Goal: Transaction & Acquisition: Subscribe to service/newsletter

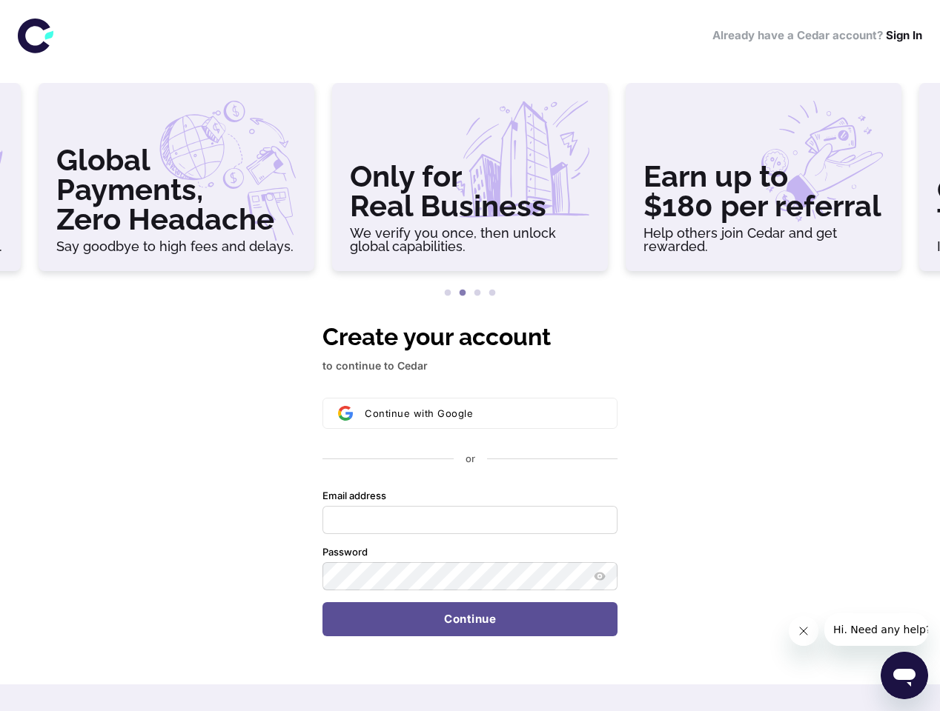
click at [176, 183] on h3 "Global Payments, Zero Headache" at bounding box center [176, 189] width 240 height 89
click at [470, 183] on h3 "Only for Real Business" at bounding box center [470, 191] width 240 height 59
click at [763, 183] on h3 "Earn up to $180 per referral" at bounding box center [763, 191] width 240 height 59
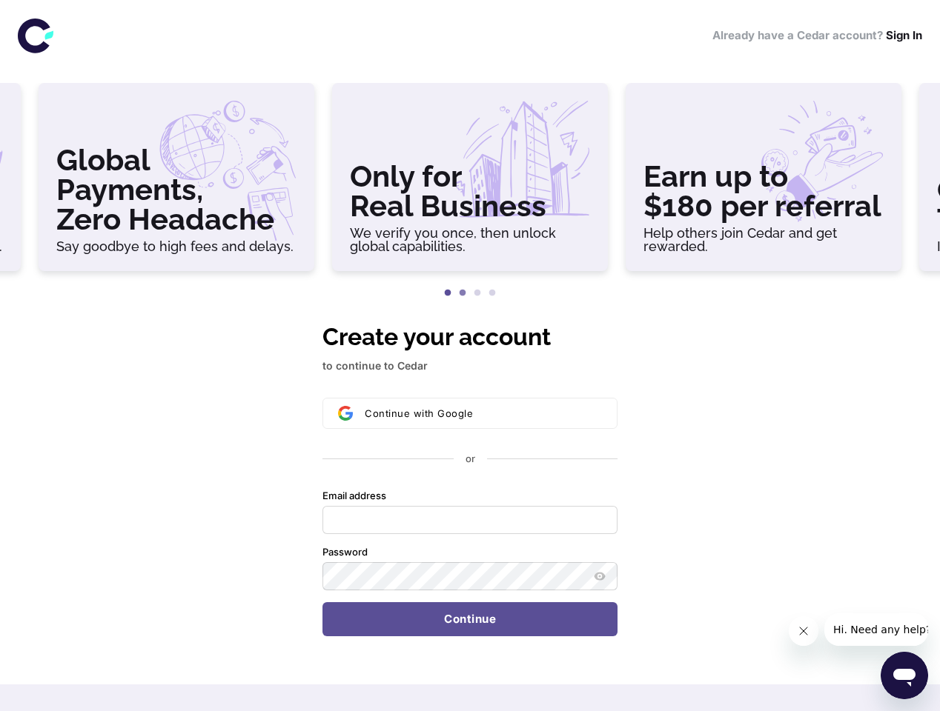
click at [448, 293] on button "1" at bounding box center [447, 293] width 15 height 15
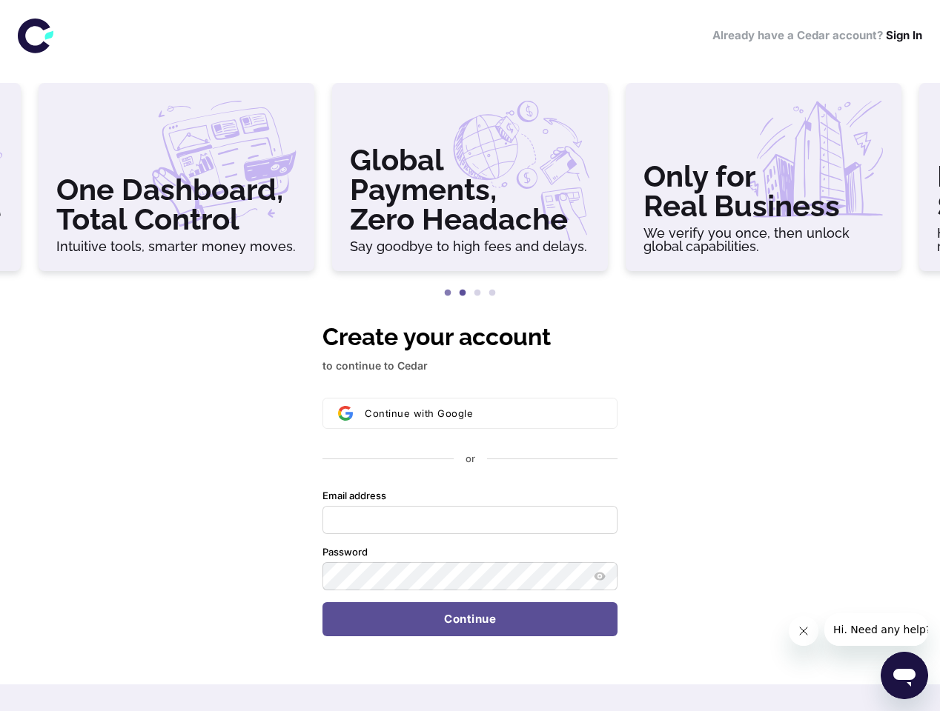
click at [462, 293] on button "2" at bounding box center [462, 293] width 15 height 15
click at [477, 293] on button "3" at bounding box center [477, 293] width 15 height 15
click at [492, 293] on button "4" at bounding box center [492, 293] width 15 height 15
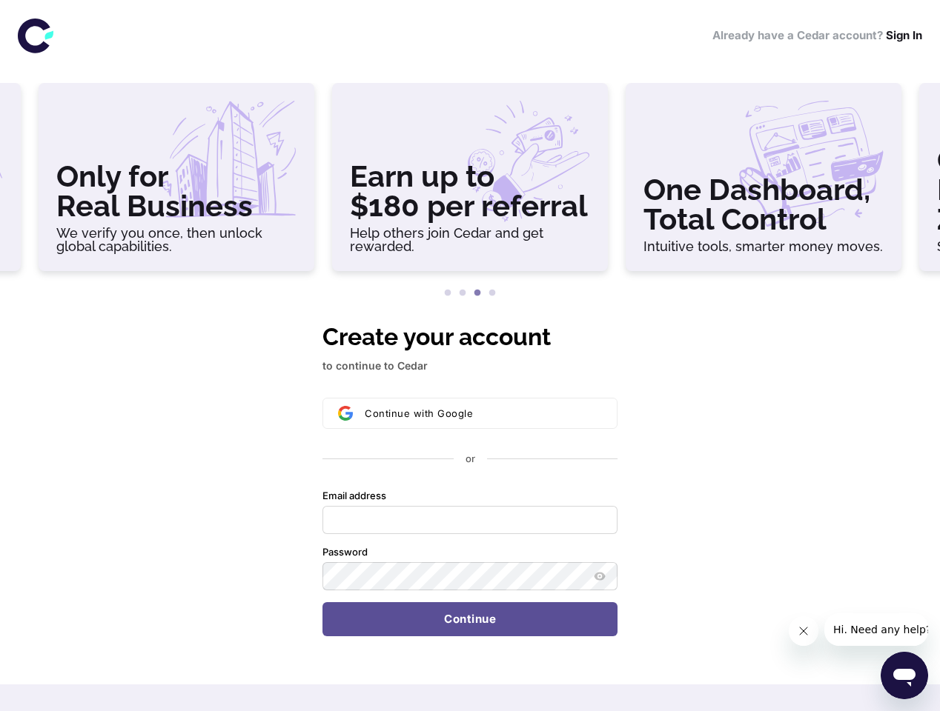
click at [470, 478] on div "Continue with Google or Email address Password Continue" at bounding box center [469, 517] width 295 height 239
